Goal: Complete application form

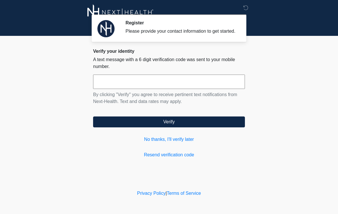
click at [164, 143] on link "No thanks, I'll verify later" at bounding box center [169, 139] width 152 height 7
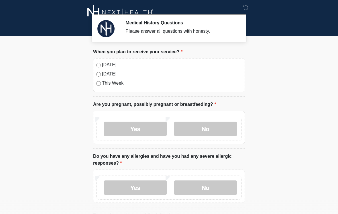
click at [109, 67] on label "[DATE]" at bounding box center [172, 64] width 140 height 7
click at [215, 131] on label "No" at bounding box center [205, 129] width 63 height 14
click at [220, 191] on label "No" at bounding box center [205, 187] width 63 height 14
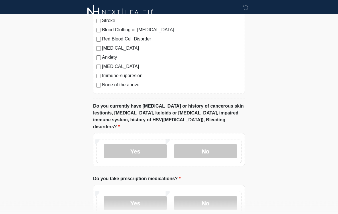
scroll to position [242, 0]
click at [218, 145] on label "No" at bounding box center [205, 151] width 63 height 14
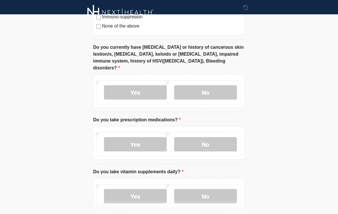
scroll to position [305, 0]
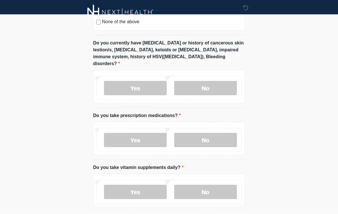
click at [225, 133] on label "No" at bounding box center [205, 140] width 63 height 14
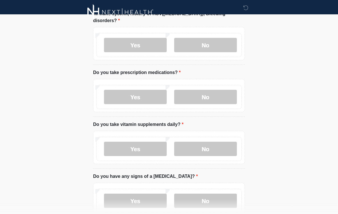
scroll to position [350, 0]
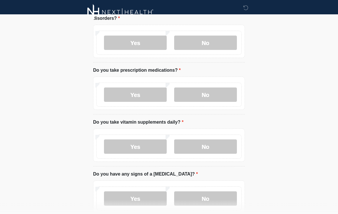
click at [156, 143] on label "Yes" at bounding box center [135, 147] width 63 height 14
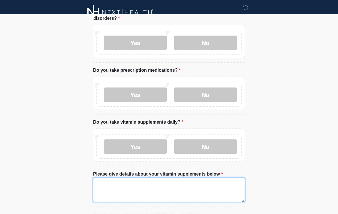
click at [212, 181] on textarea "Please give details about your vitamin supplements below" at bounding box center [169, 189] width 152 height 25
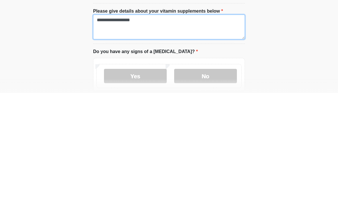
scroll to position [392, 0]
type textarea "**********"
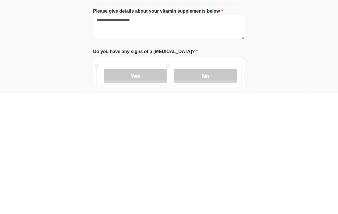
click at [206, 190] on label "No" at bounding box center [205, 197] width 63 height 14
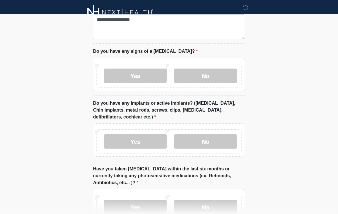
click at [223, 137] on label "No" at bounding box center [205, 141] width 63 height 14
click at [219, 200] on label "No" at bounding box center [205, 207] width 63 height 14
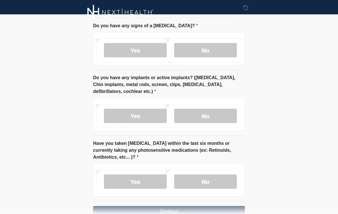
scroll to position [555, 0]
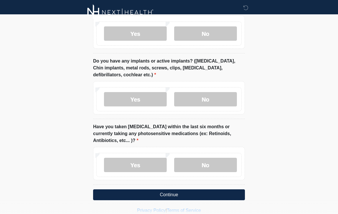
click at [180, 189] on button "Continue" at bounding box center [169, 194] width 152 height 11
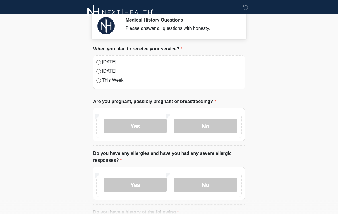
scroll to position [0, 0]
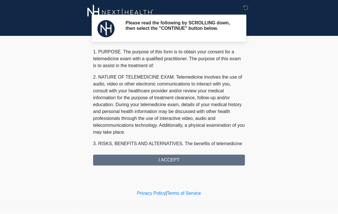
click at [182, 163] on div "1. PURPOSE. The purpose of this form is to obtain your consent for a telemedici…" at bounding box center [169, 106] width 152 height 117
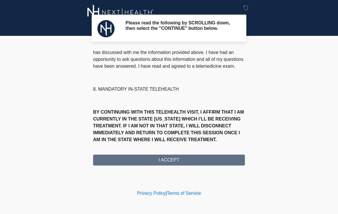
scroll to position [268, 0]
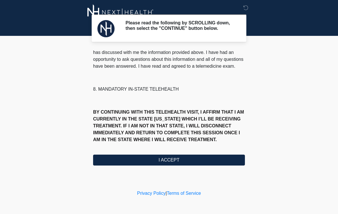
click at [171, 165] on button "I ACCEPT" at bounding box center [169, 160] width 152 height 11
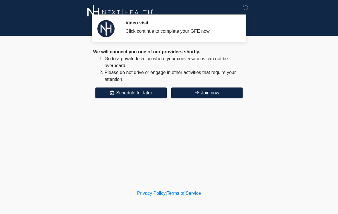
click at [202, 97] on button "Join now" at bounding box center [206, 92] width 71 height 11
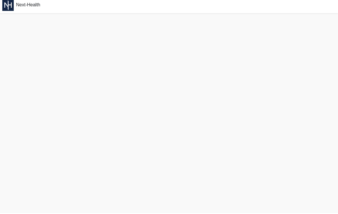
scroll to position [2, 0]
